Goal: Information Seeking & Learning: Learn about a topic

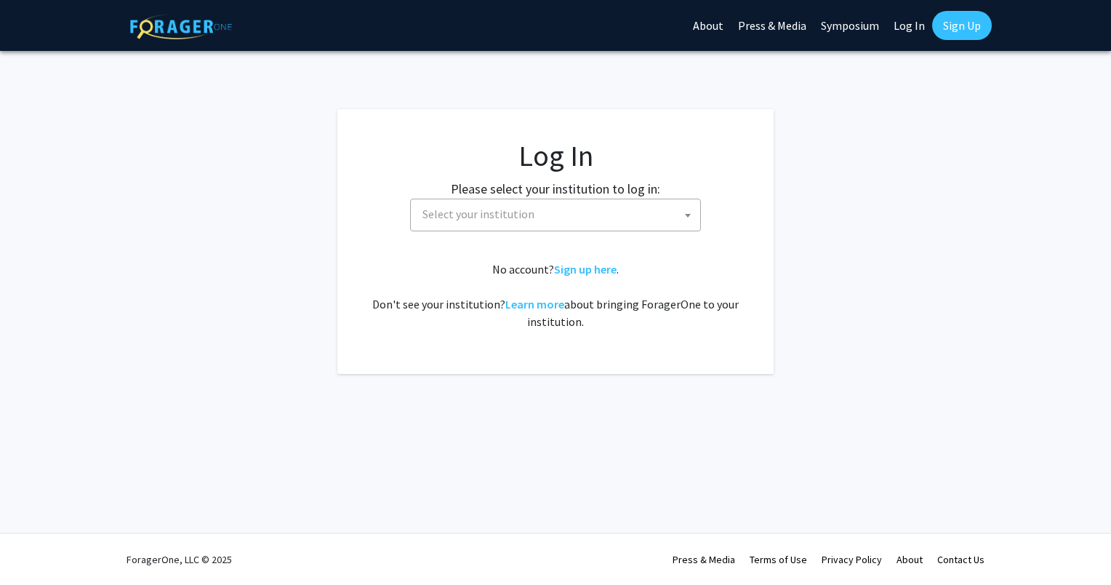
click at [536, 203] on span "Select your institution" at bounding box center [559, 214] width 284 height 30
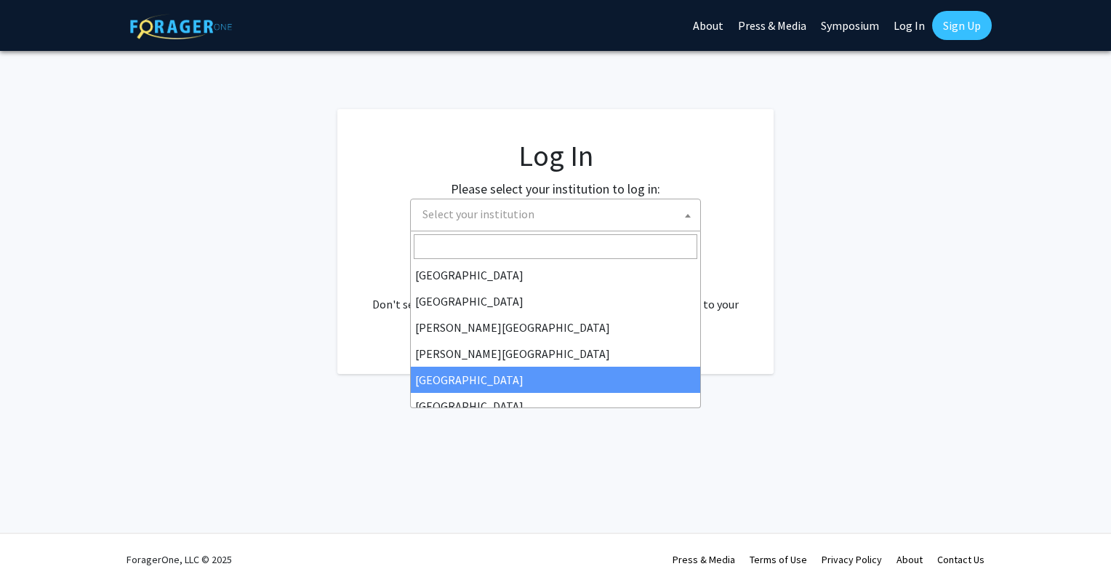
select select "6"
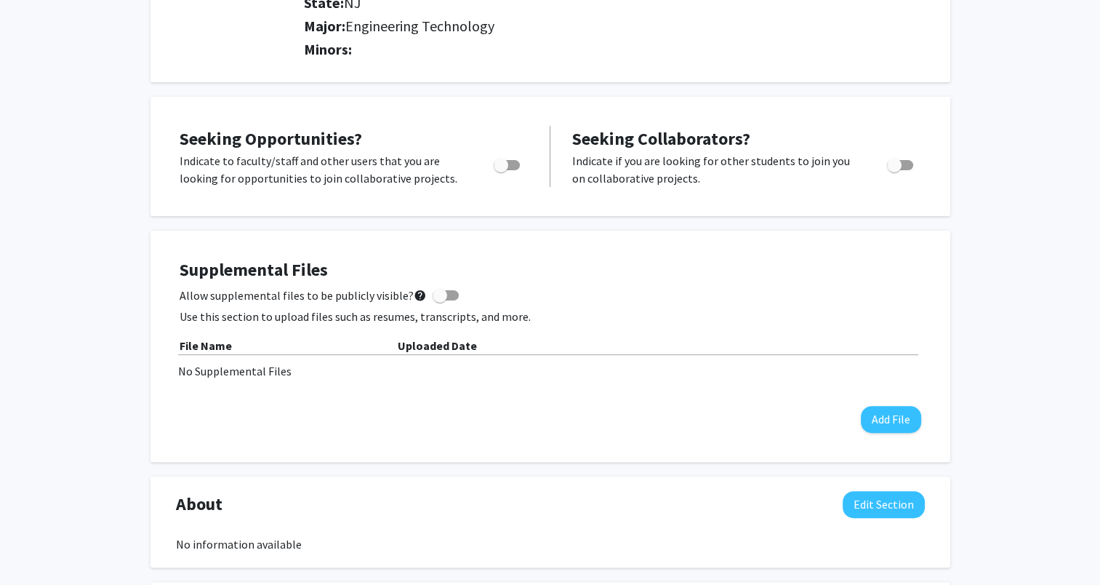
scroll to position [364, 0]
click at [502, 169] on span "Toggle" at bounding box center [501, 164] width 15 height 15
click at [501, 169] on input "Are you actively seeking opportunities?" at bounding box center [500, 169] width 1 height 1
checkbox input "true"
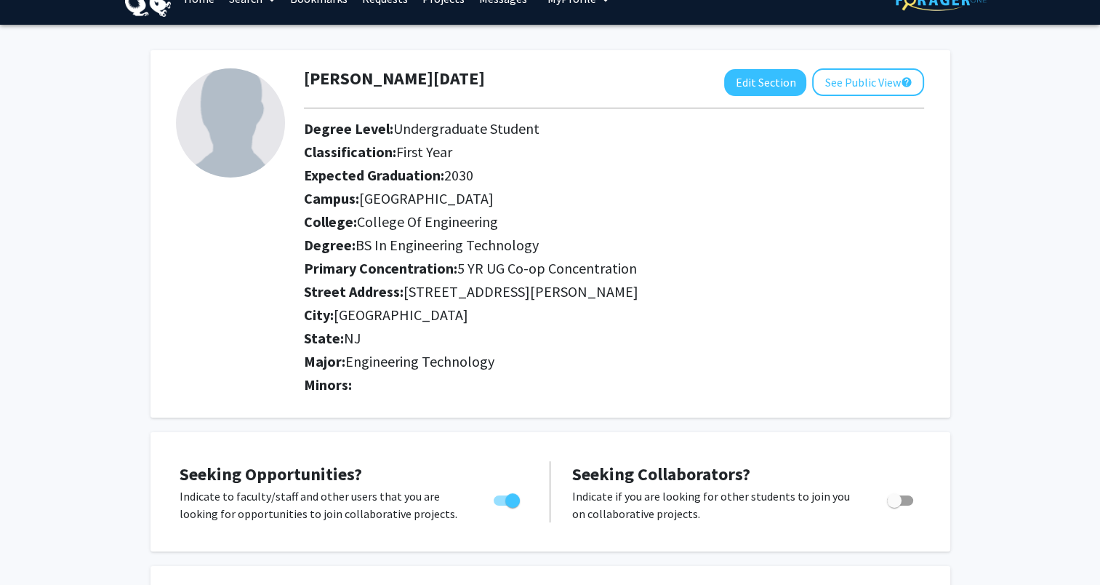
scroll to position [0, 0]
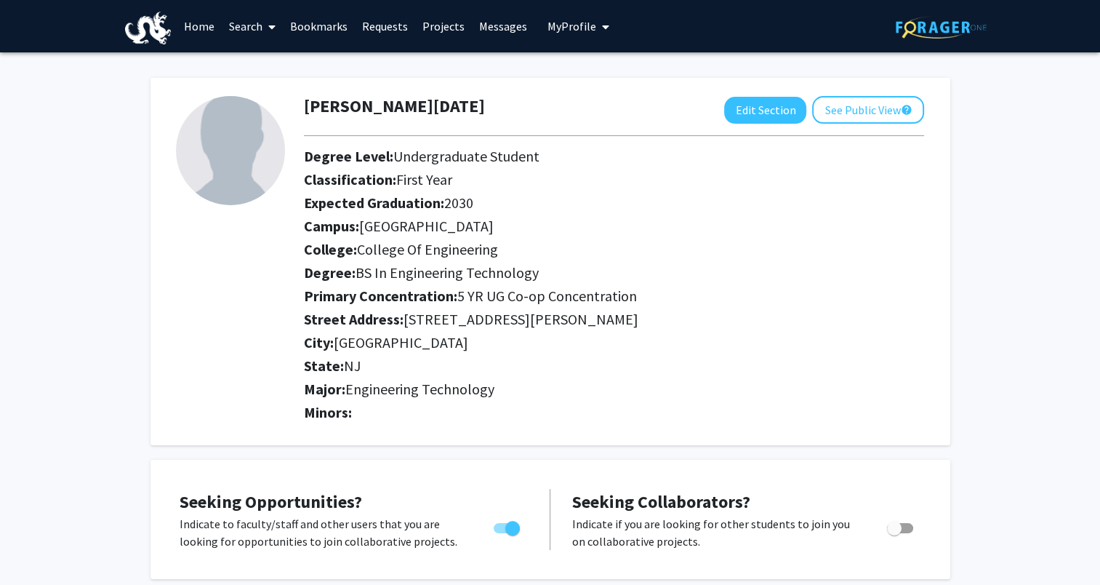
click at [205, 27] on link "Home" at bounding box center [199, 26] width 45 height 51
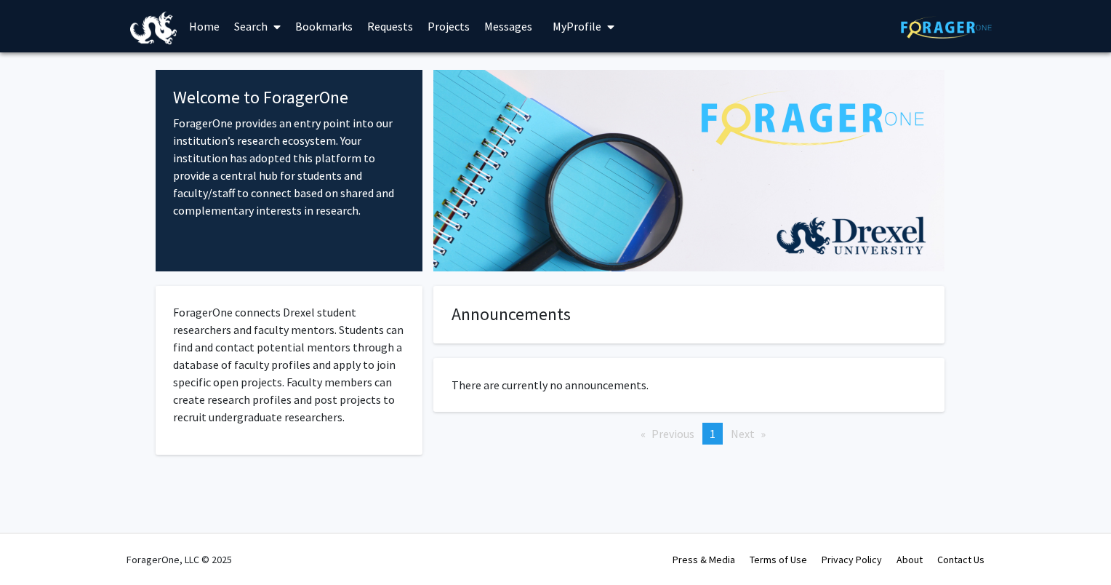
click at [443, 29] on link "Projects" at bounding box center [448, 26] width 57 height 51
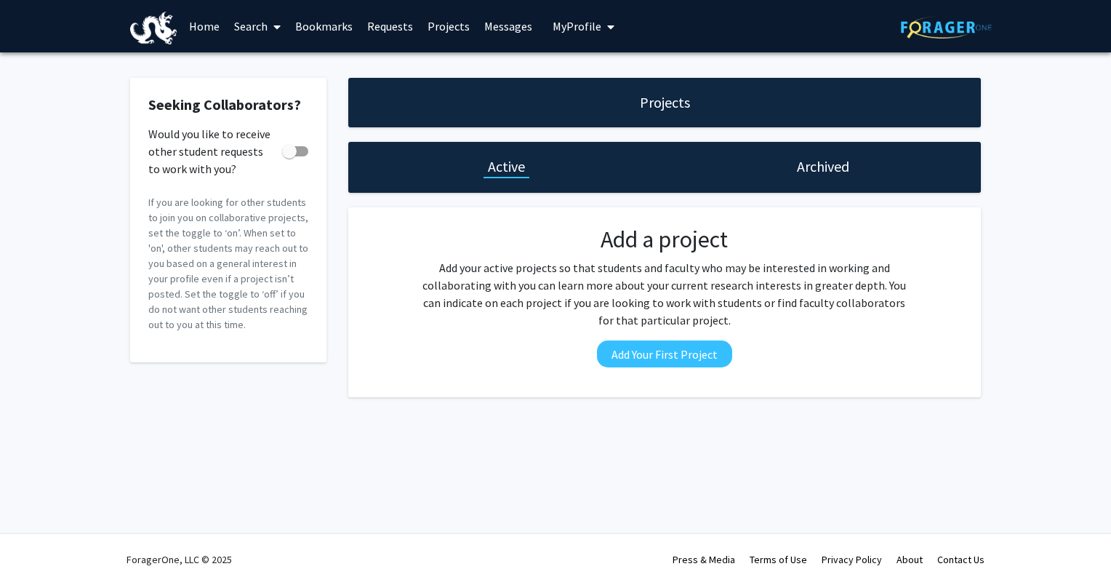
click at [495, 26] on link "Messages" at bounding box center [508, 26] width 63 height 51
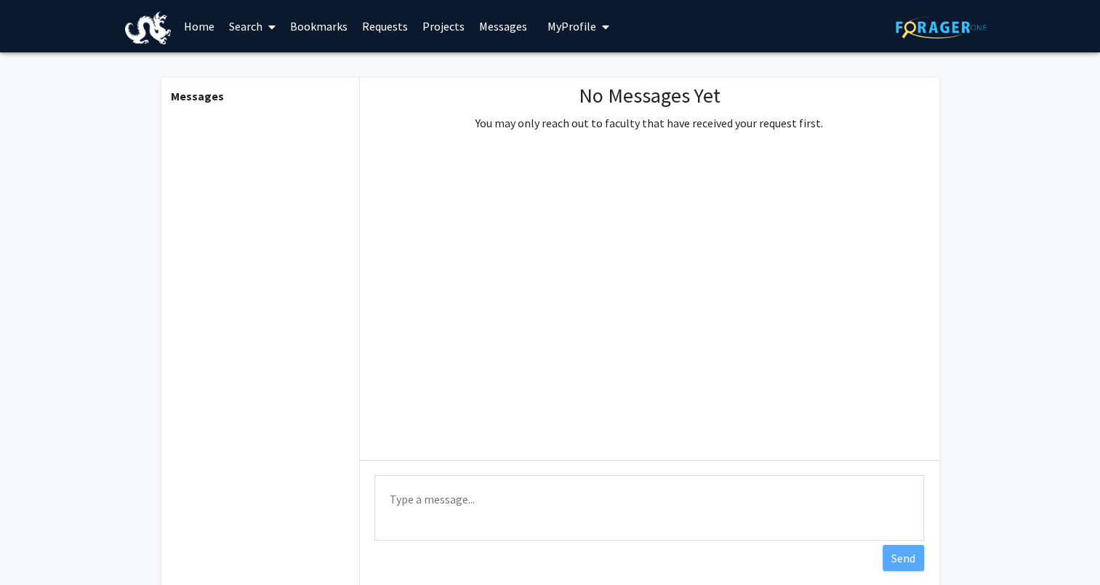
click at [367, 27] on link "Requests" at bounding box center [385, 26] width 60 height 51
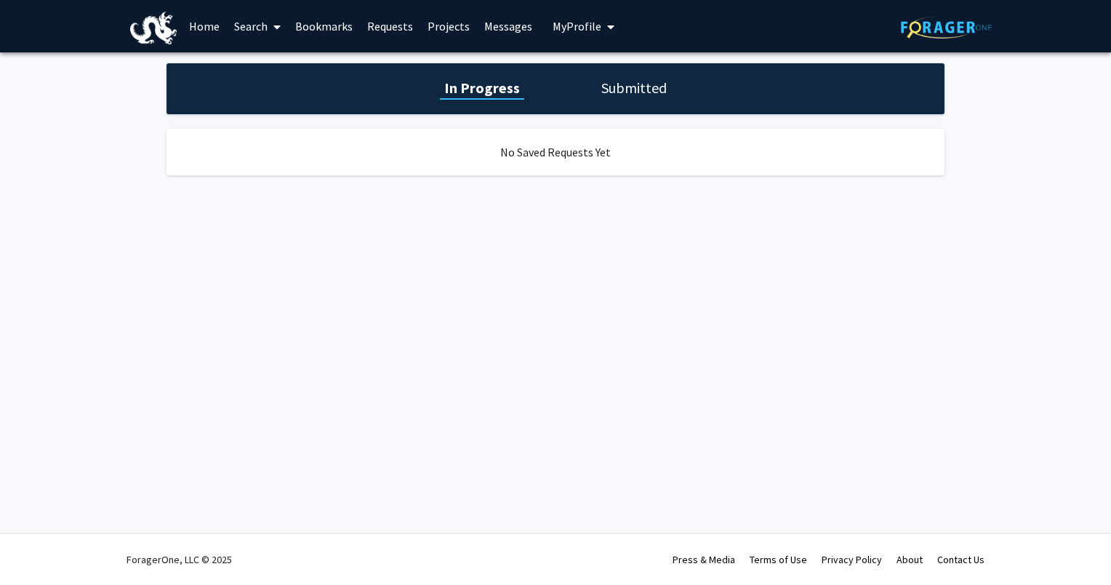
click at [313, 28] on link "Bookmarks" at bounding box center [324, 26] width 72 height 51
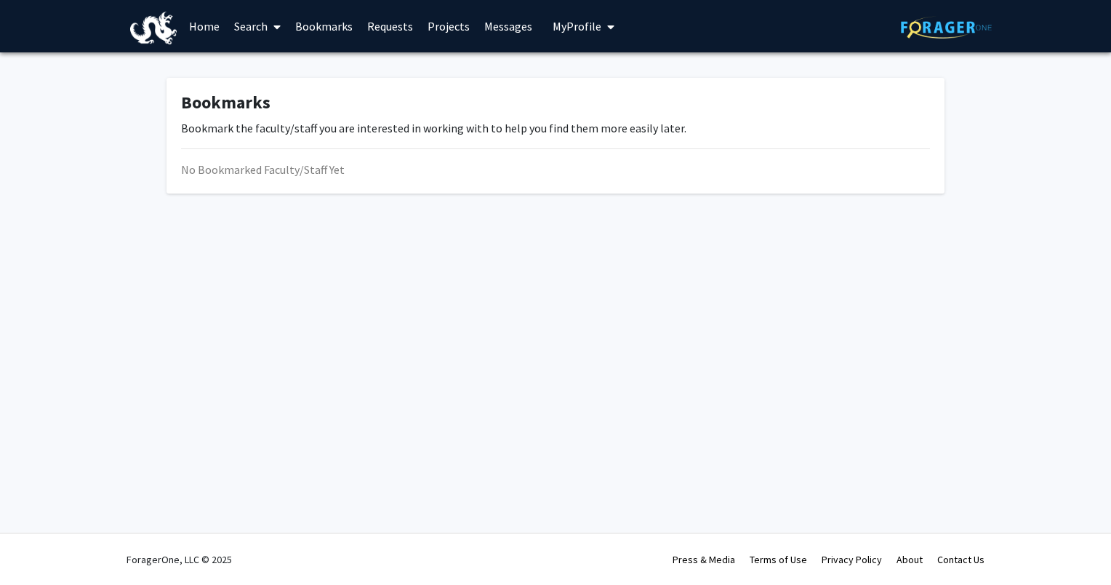
click at [265, 30] on link "Search" at bounding box center [257, 26] width 61 height 51
click at [168, 30] on img at bounding box center [153, 28] width 47 height 33
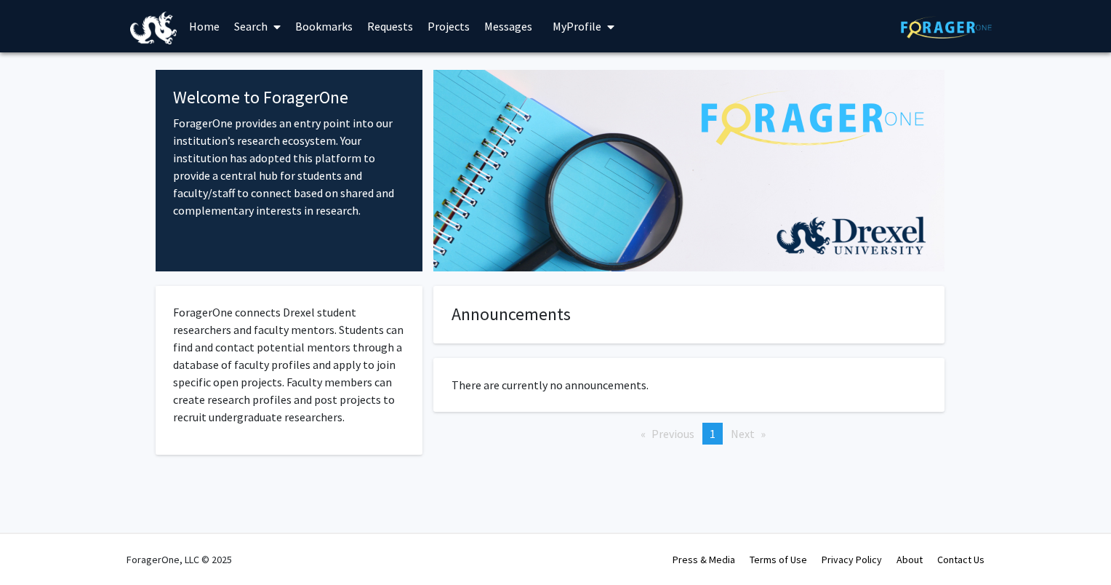
click at [263, 29] on link "Search" at bounding box center [257, 26] width 61 height 51
click at [262, 61] on span "Faculty/Staff" at bounding box center [280, 66] width 107 height 29
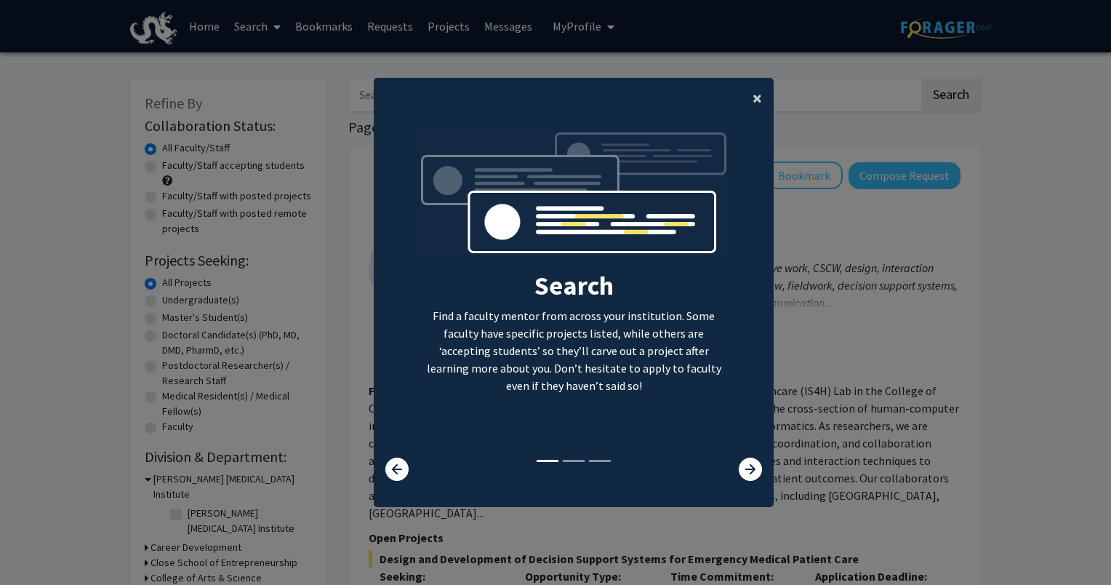
click at [754, 92] on span "×" at bounding box center [757, 98] width 9 height 23
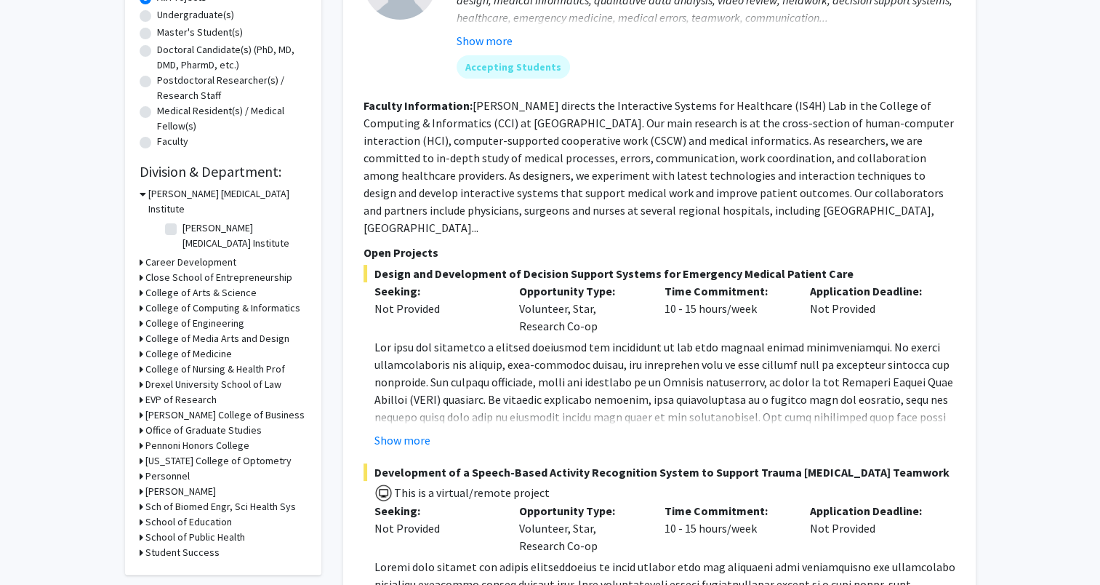
scroll to position [291, 0]
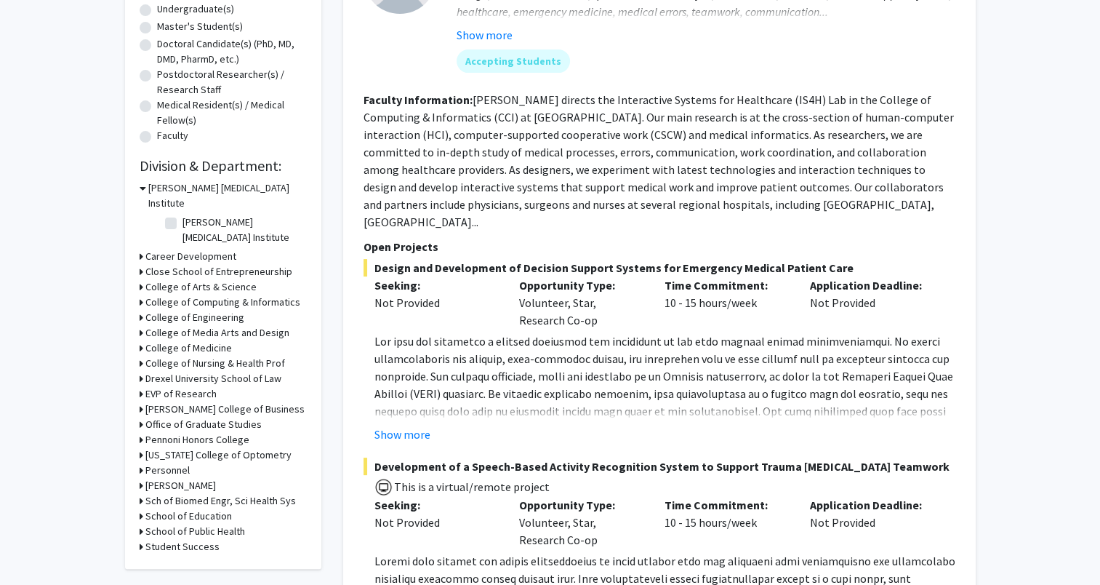
click at [192, 310] on h3 "College of Engineering" at bounding box center [194, 317] width 99 height 15
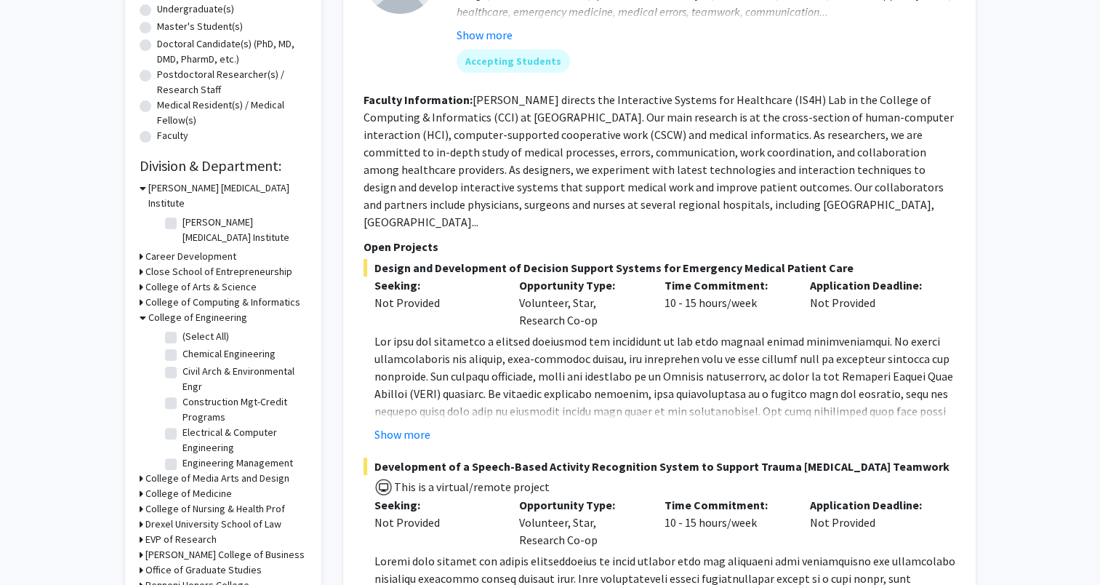
click at [183, 329] on label "(Select All)" at bounding box center [206, 336] width 47 height 15
click at [183, 329] on input "(Select All)" at bounding box center [187, 333] width 9 height 9
checkbox input "true"
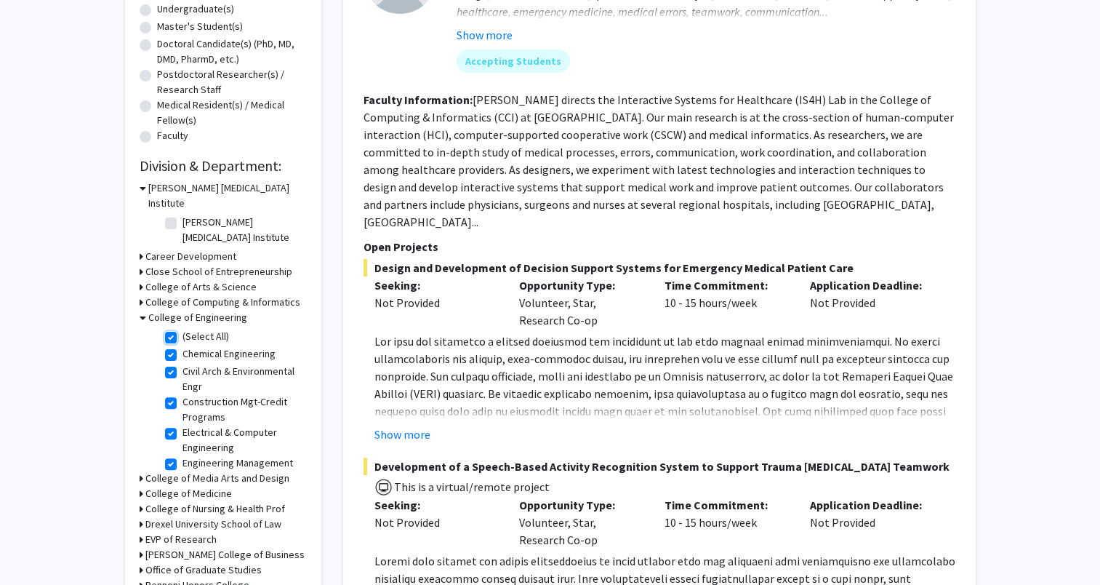
checkbox input "true"
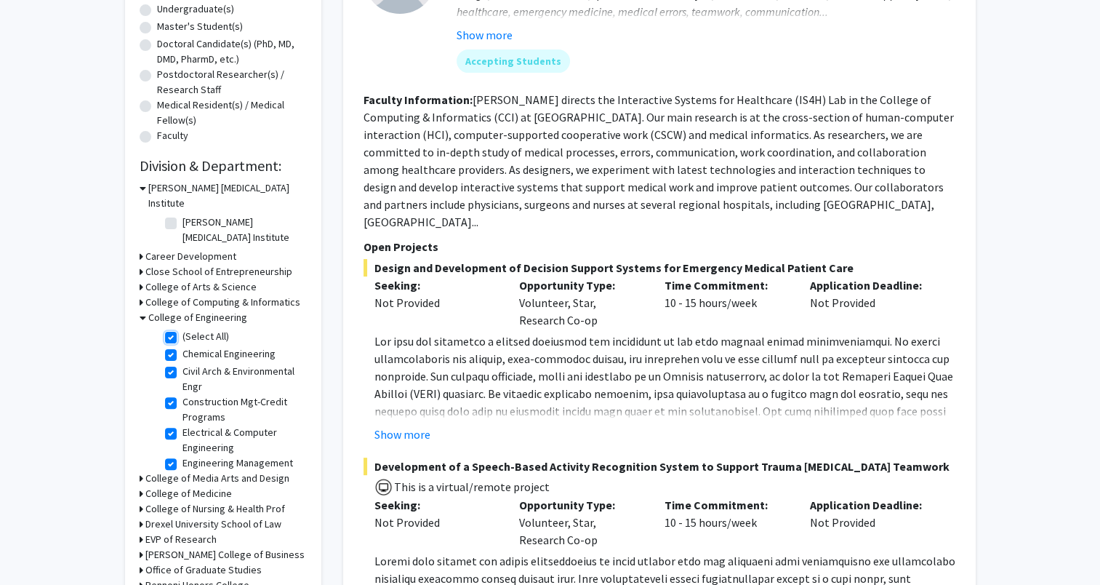
checkbox input "true"
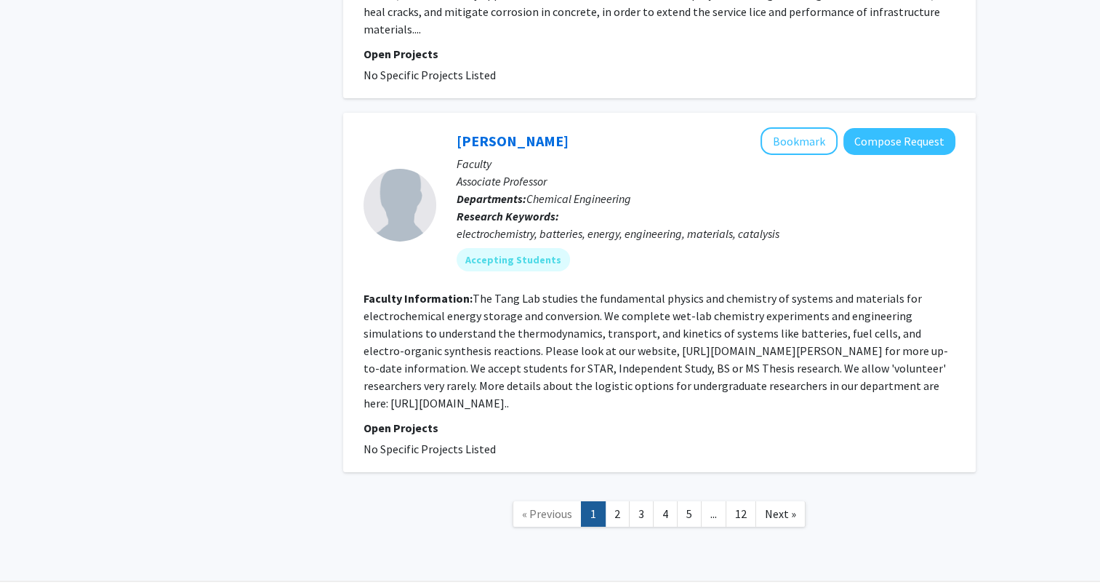
scroll to position [4869, 0]
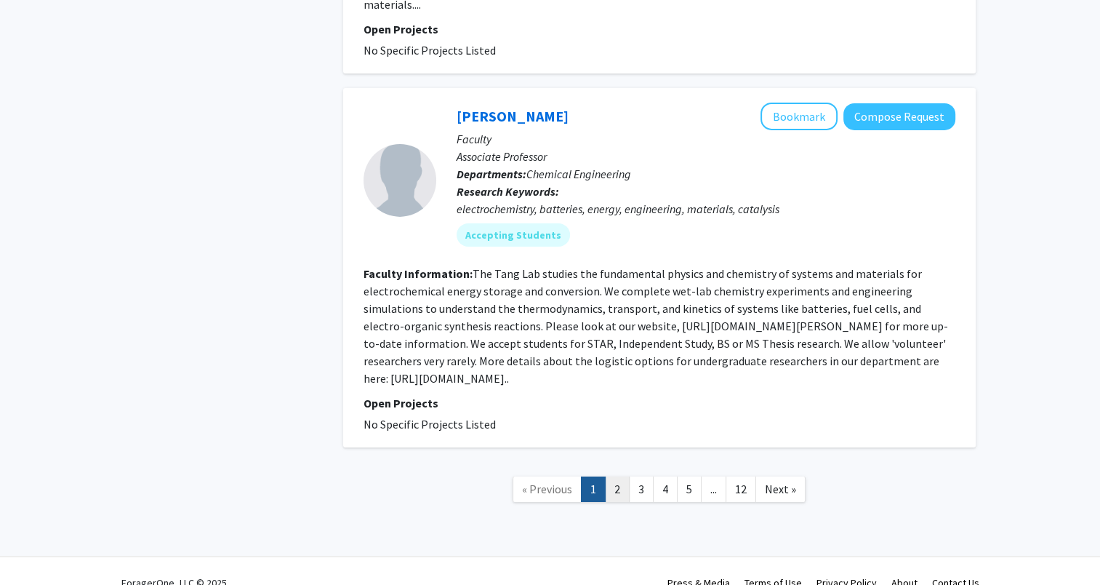
click at [622, 476] on link "2" at bounding box center [617, 488] width 25 height 25
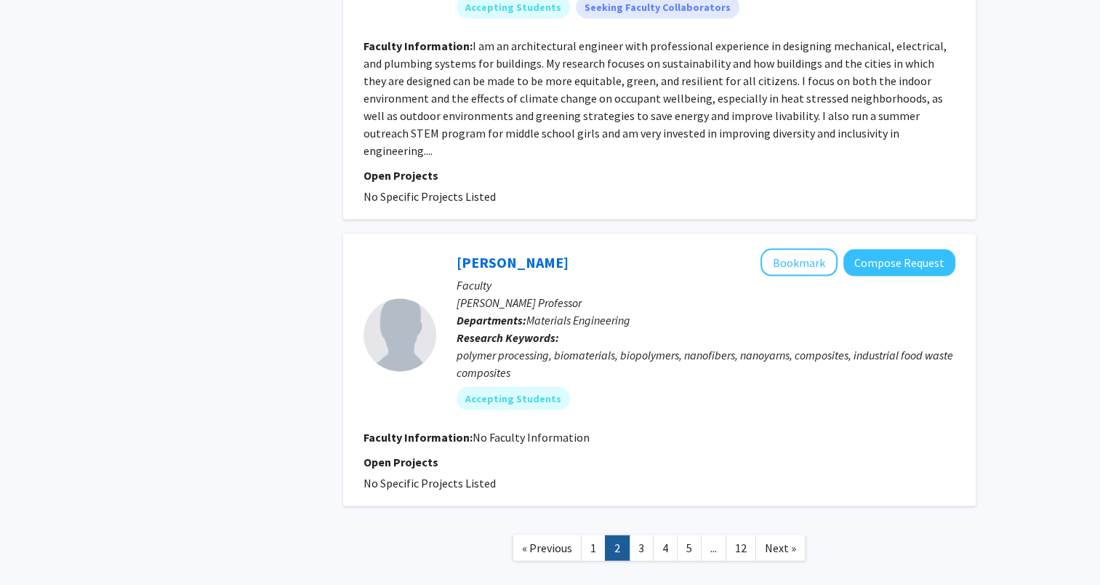
scroll to position [2830, 0]
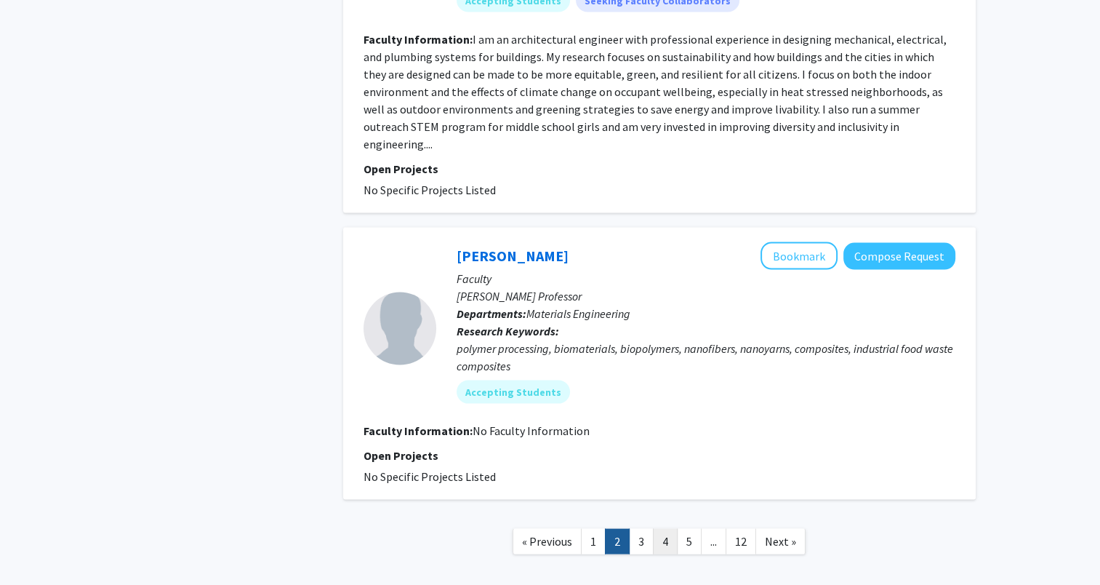
click at [659, 529] on link "4" at bounding box center [665, 541] width 25 height 25
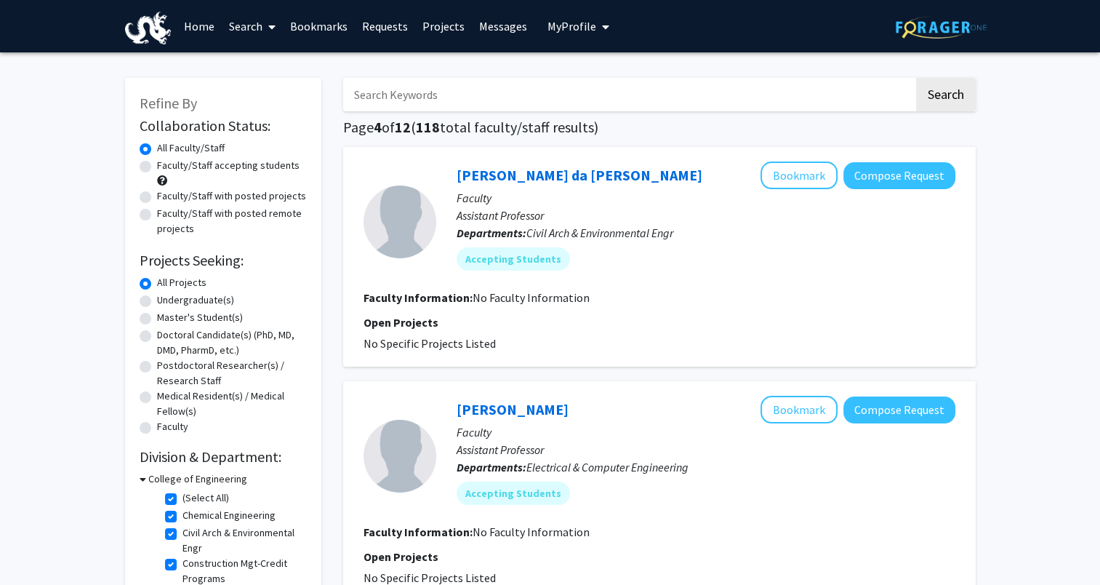
scroll to position [73, 0]
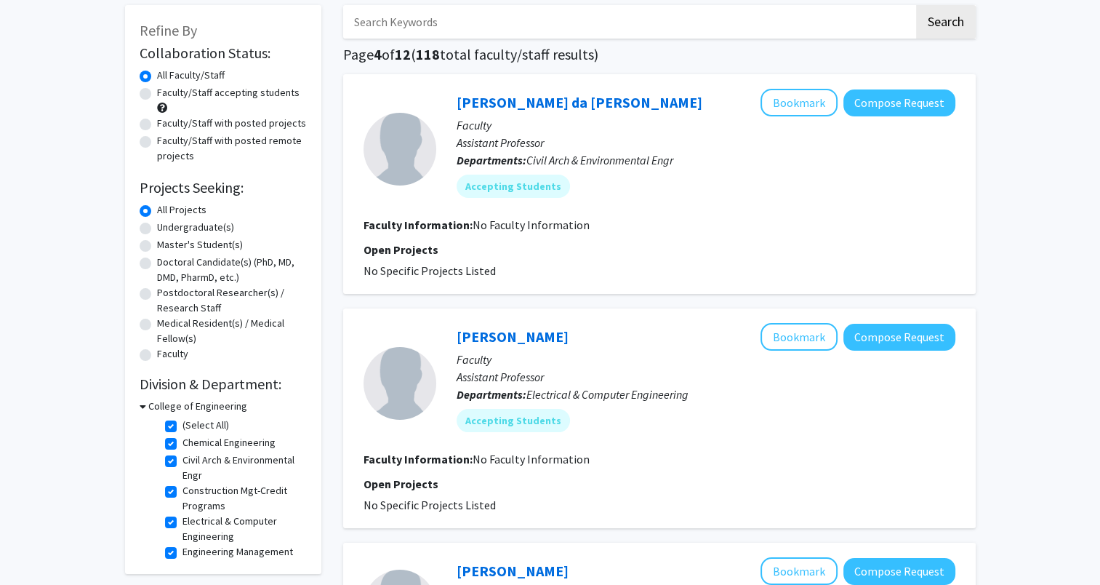
click at [157, 229] on label "Undergraduate(s)" at bounding box center [195, 227] width 77 height 15
click at [157, 229] on input "Undergraduate(s)" at bounding box center [161, 224] width 9 height 9
radio input "true"
